Goal: Ask a question

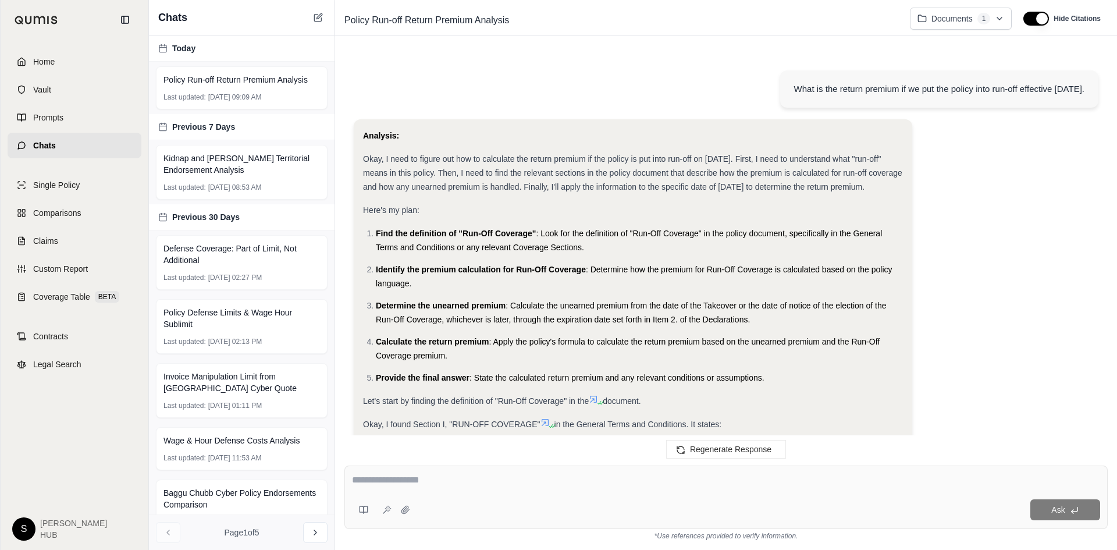
scroll to position [1225, 0]
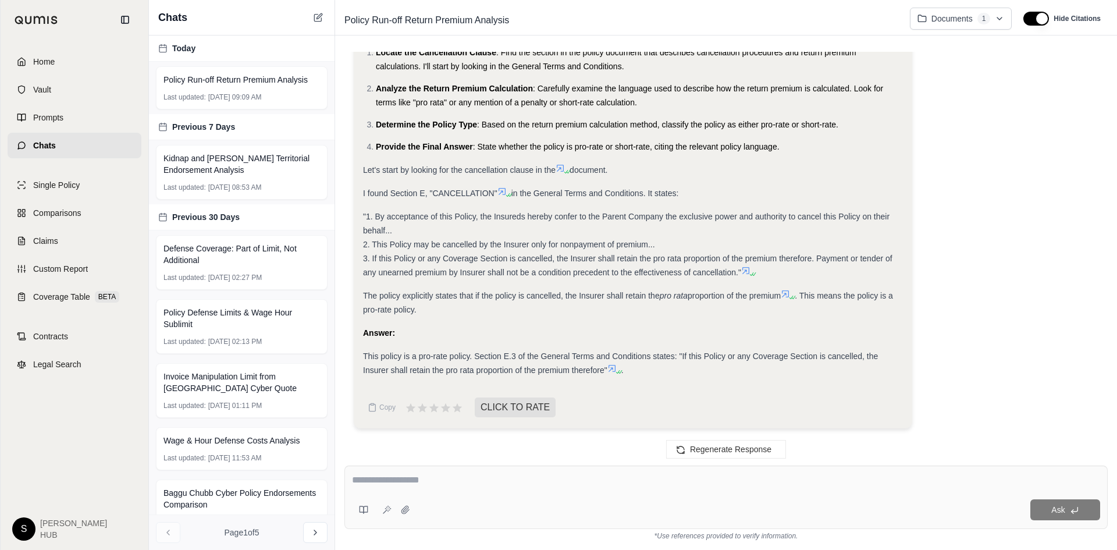
click at [440, 491] on div "Ask" at bounding box center [725, 496] width 763 height 63
click at [42, 62] on span "Home" at bounding box center [44, 62] width 22 height 12
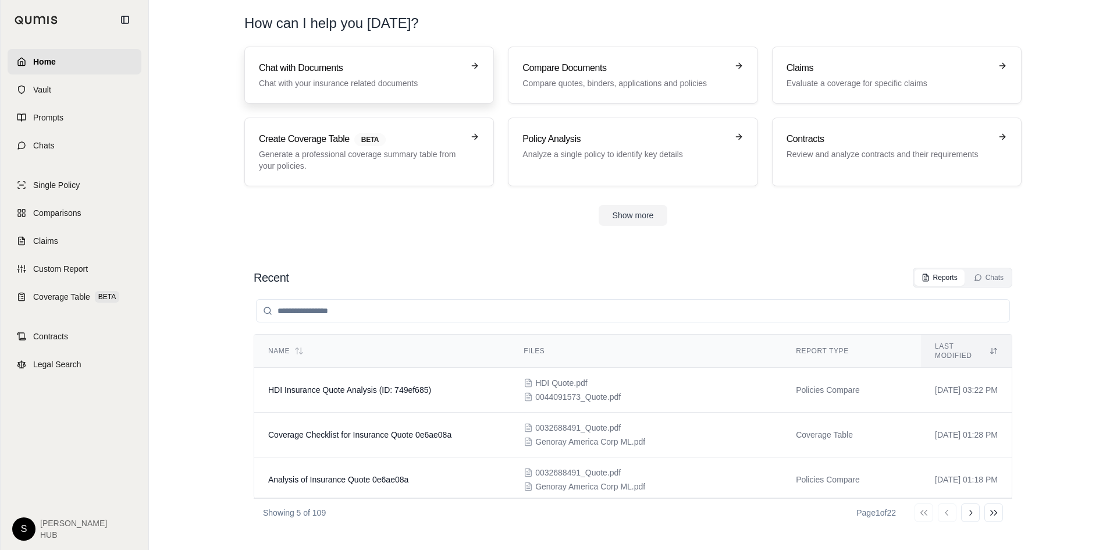
click at [315, 78] on p "Chat with your insurance related documents" at bounding box center [361, 83] width 204 height 12
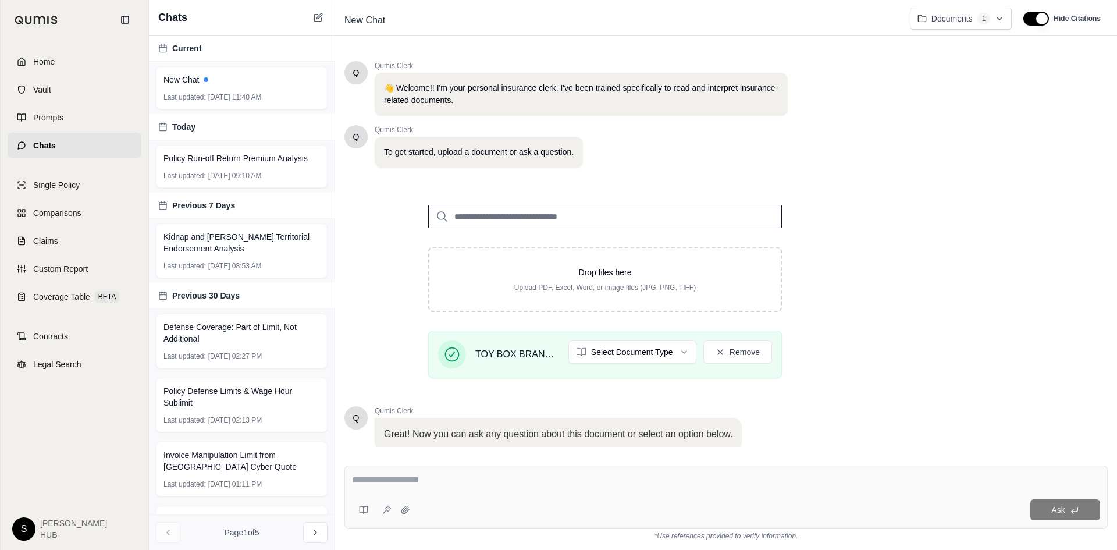
scroll to position [80, 0]
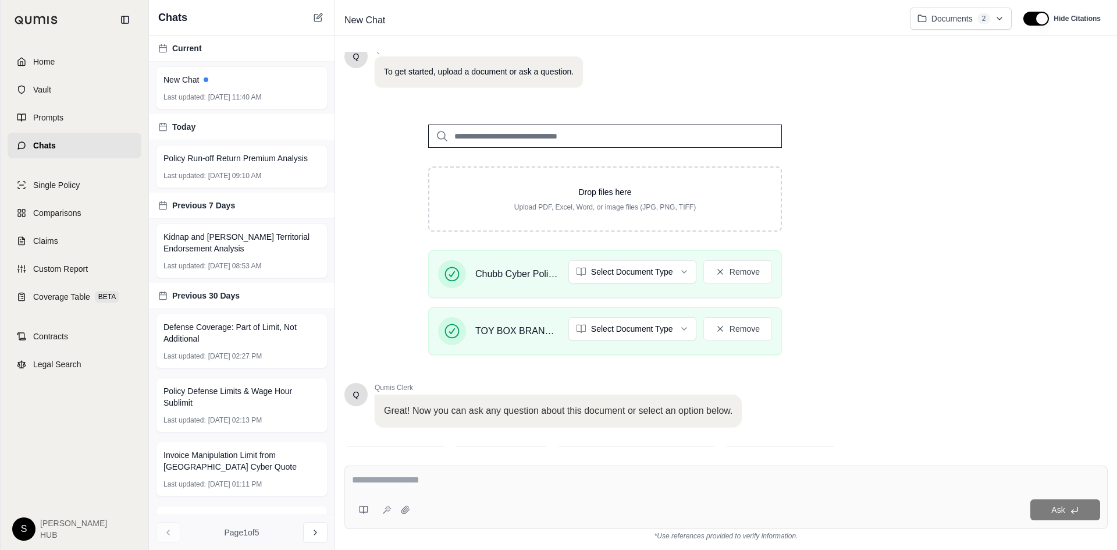
click at [382, 476] on textarea at bounding box center [726, 480] width 748 height 14
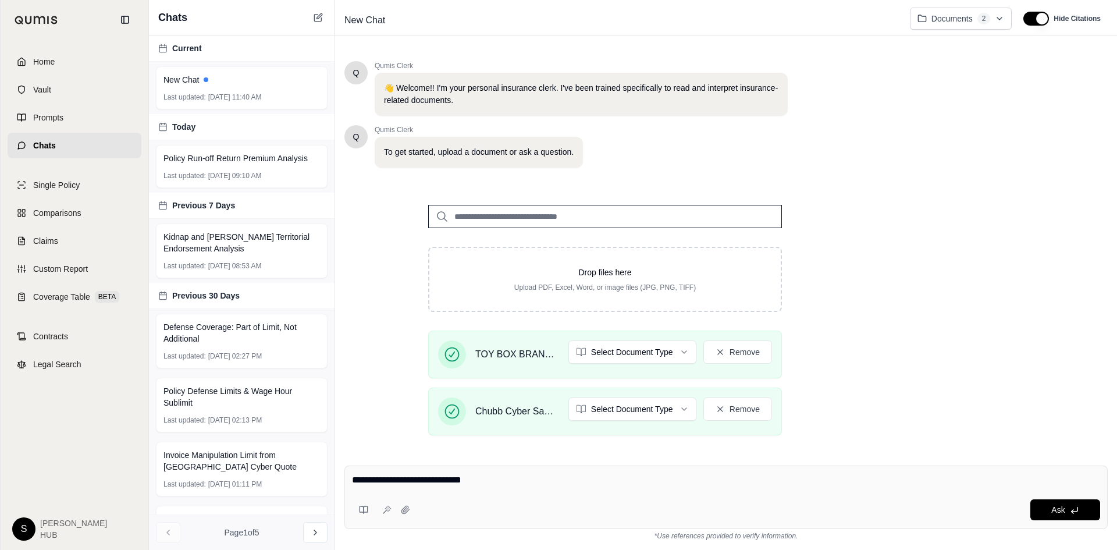
type textarea "**********"
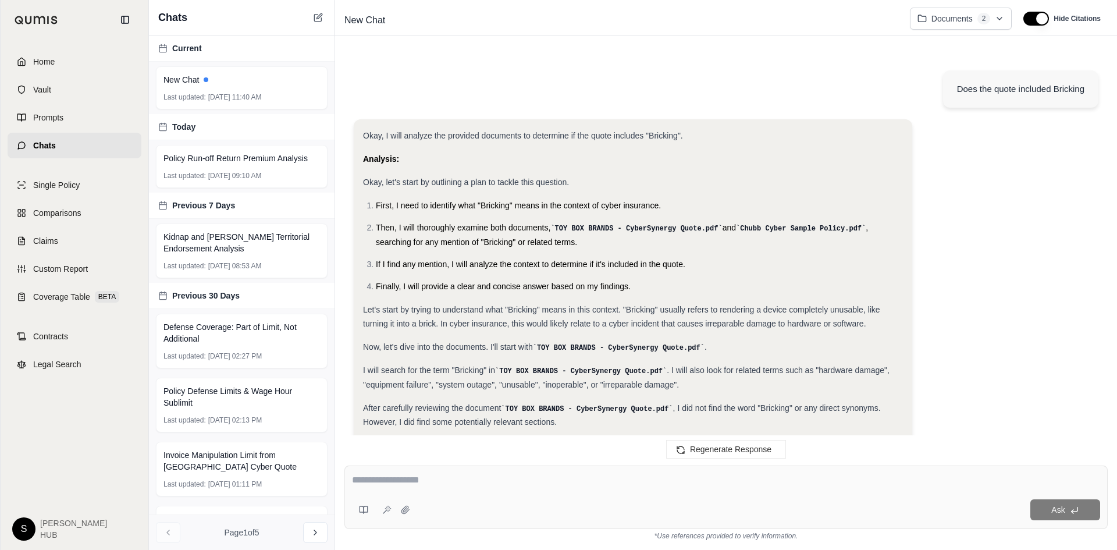
scroll to position [632, 0]
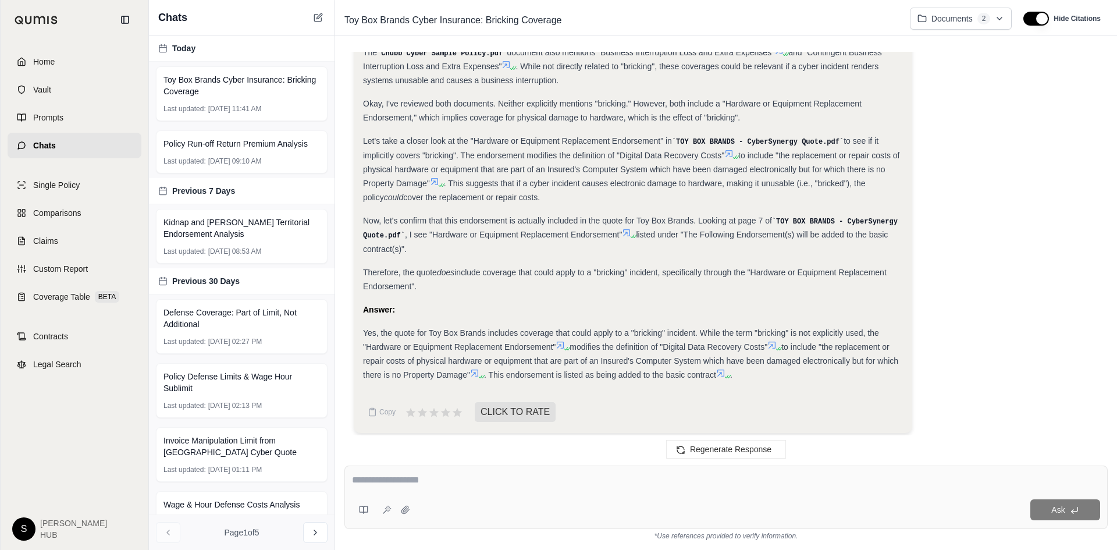
drag, startPoint x: 393, startPoint y: 479, endPoint x: 386, endPoint y: 481, distance: 7.4
click at [392, 480] on textarea at bounding box center [726, 480] width 748 height 14
type textarea "**********"
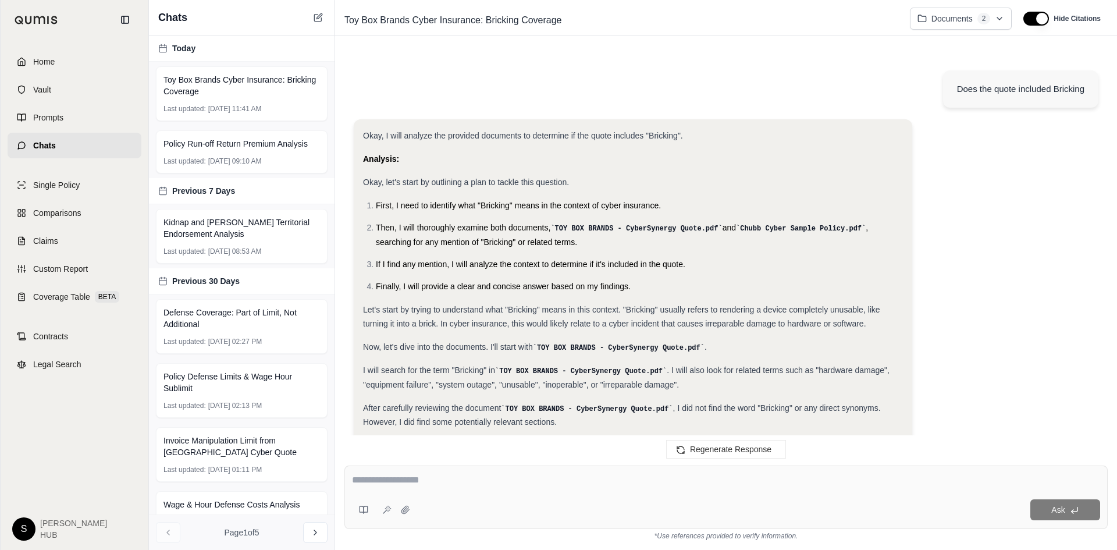
scroll to position [1562, 0]
